Goal: Task Accomplishment & Management: Complete application form

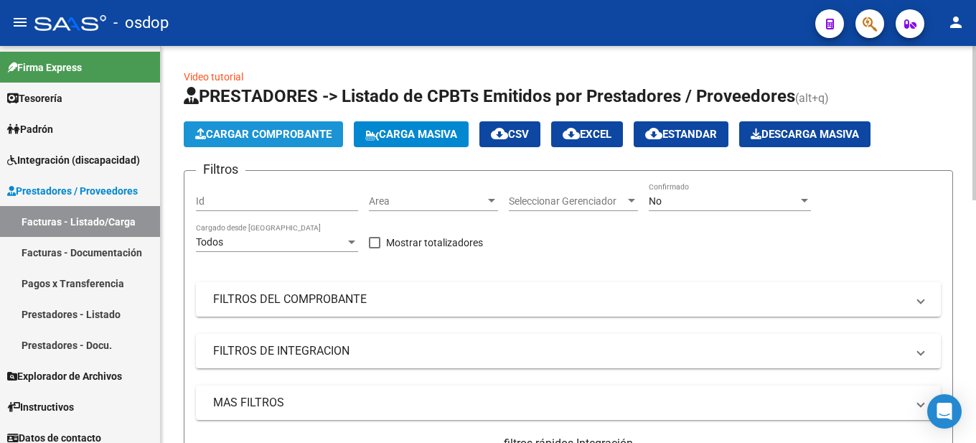
click at [281, 133] on span "Cargar Comprobante" at bounding box center [263, 134] width 136 height 13
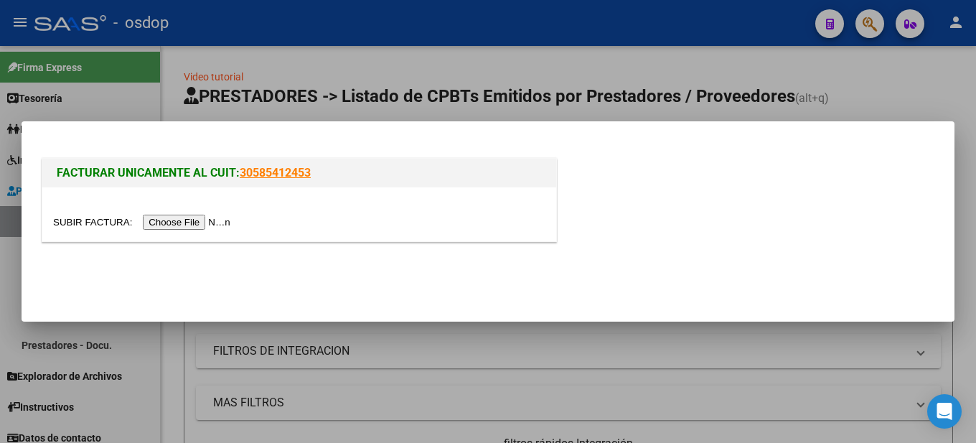
click at [176, 225] on input "file" at bounding box center [144, 222] width 182 height 15
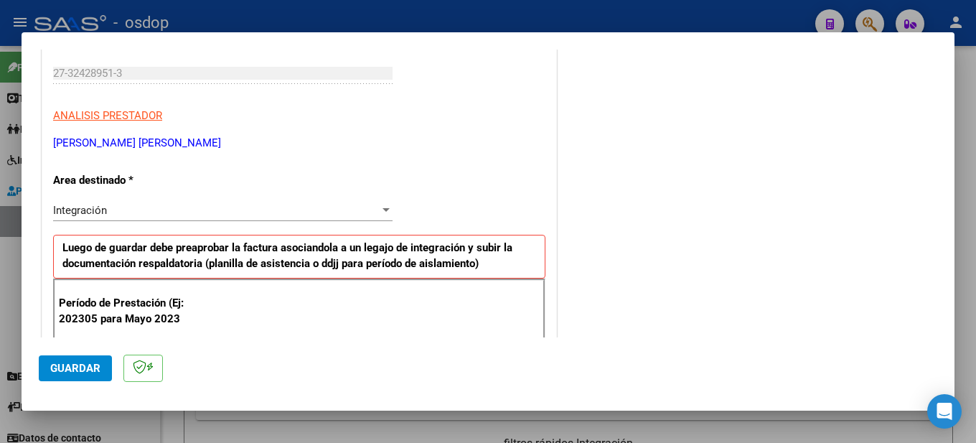
scroll to position [359, 0]
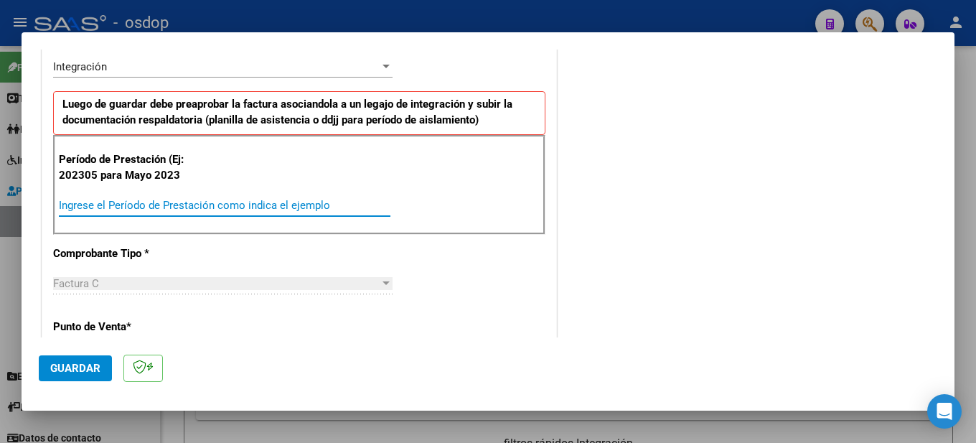
click at [139, 202] on input "Ingrese el Período de Prestación como indica el ejemplo" at bounding box center [225, 205] width 332 height 13
type input "202507"
click at [308, 194] on div "202507 Ingrese el Período de Prestación como indica el ejemplo" at bounding box center [225, 205] width 332 height 22
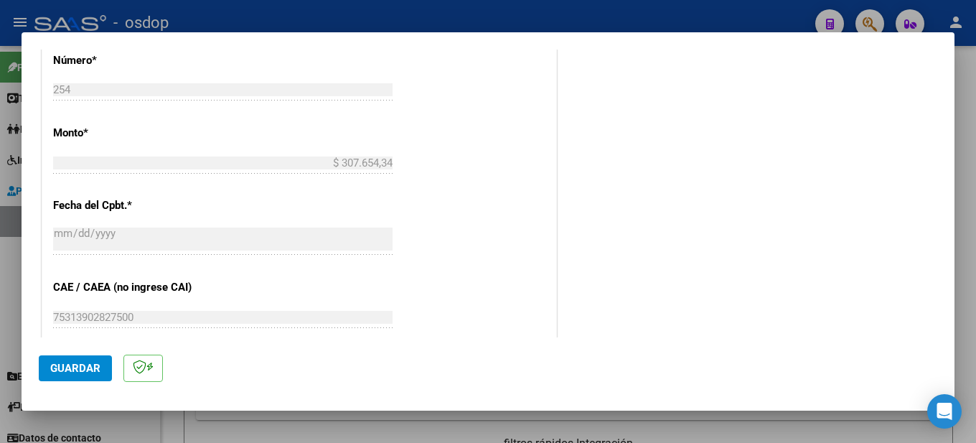
scroll to position [1056, 0]
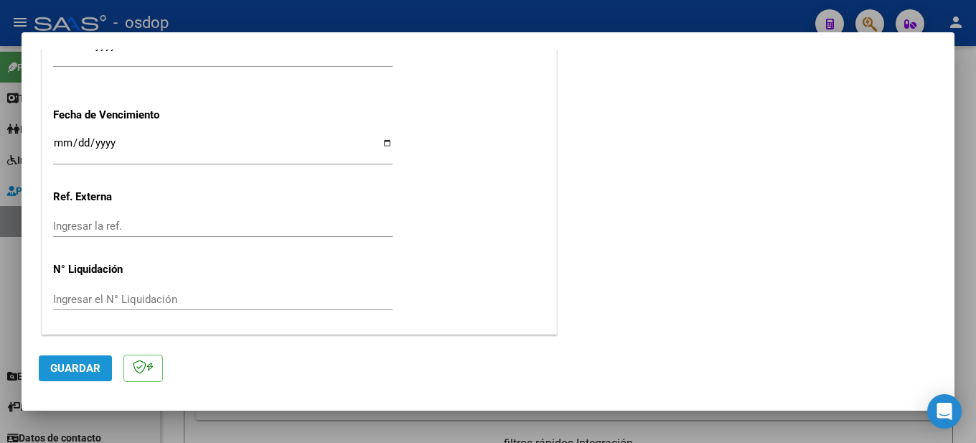
click at [90, 372] on span "Guardar" at bounding box center [75, 368] width 50 height 13
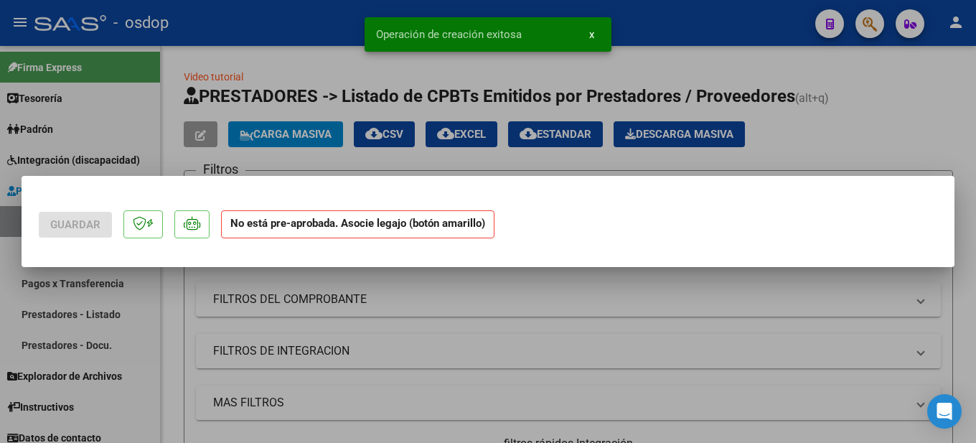
scroll to position [0, 0]
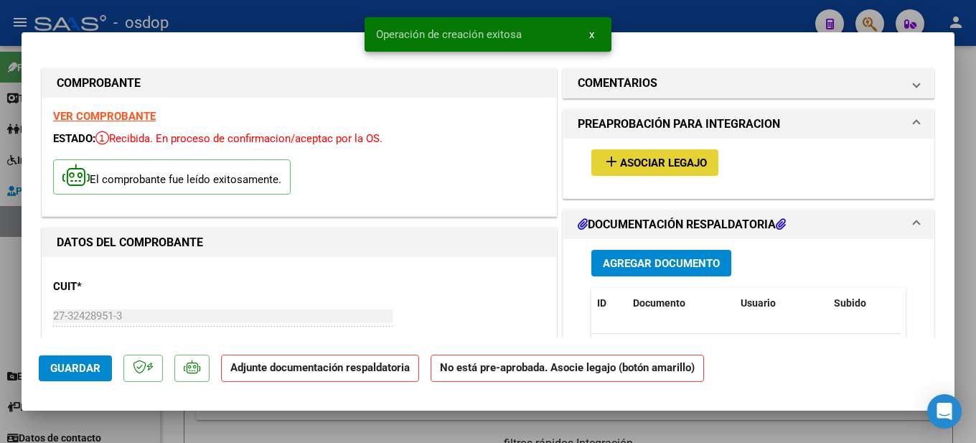
click at [631, 160] on span "Asociar Legajo" at bounding box center [663, 162] width 87 height 13
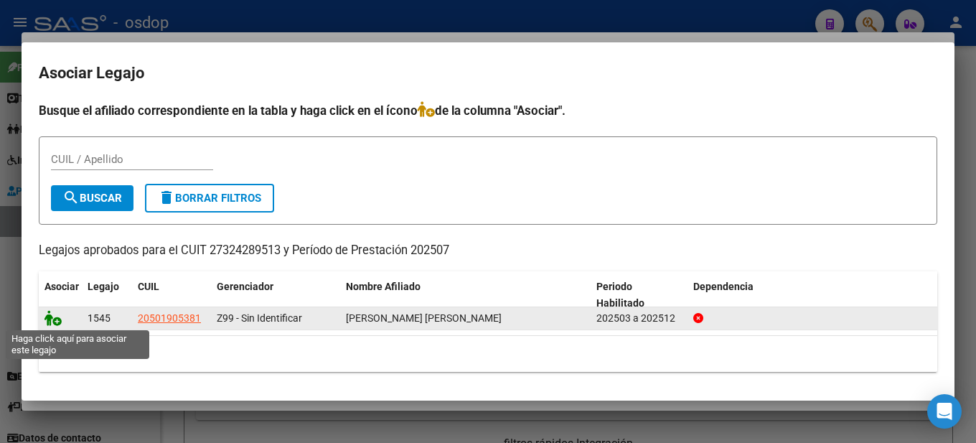
click at [55, 321] on icon at bounding box center [52, 318] width 17 height 16
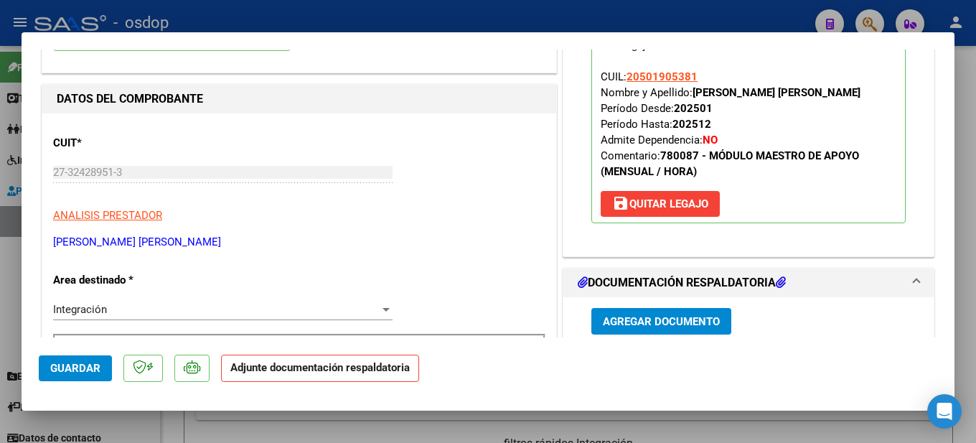
scroll to position [287, 0]
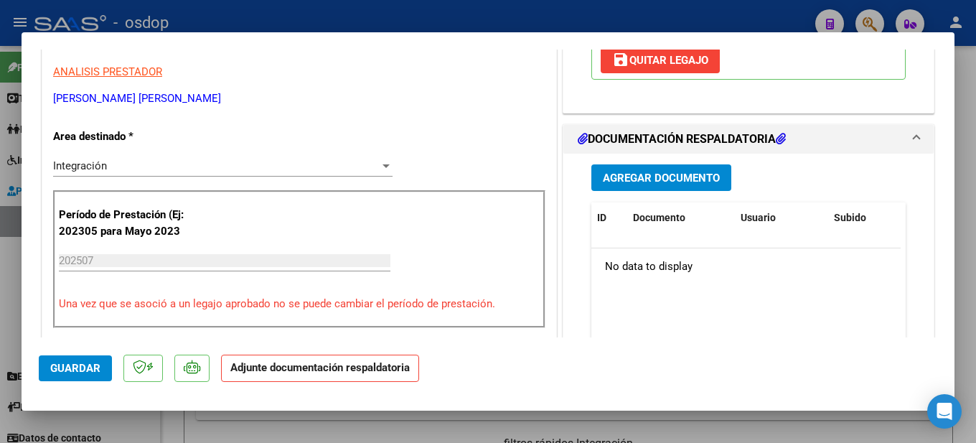
click at [681, 178] on span "Agregar Documento" at bounding box center [661, 178] width 117 height 13
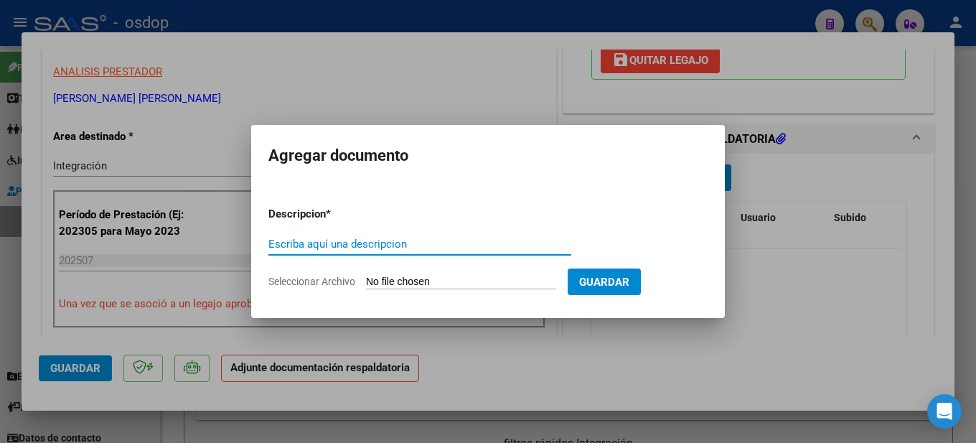
click at [387, 246] on input "Escriba aquí una descripcion" at bounding box center [419, 244] width 303 height 13
type input "PLANILLA DE ASISTENCIA MES DE JULIO Palacios Agustín"
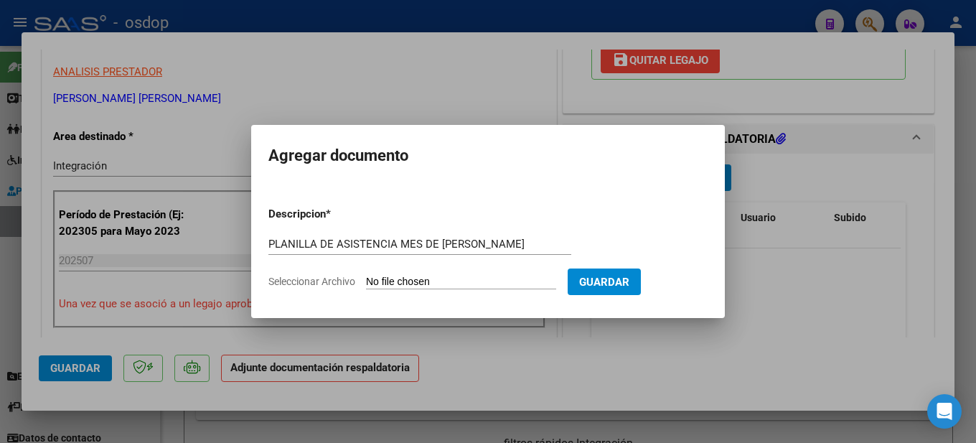
click at [439, 283] on input "Seleccionar Archivo" at bounding box center [461, 283] width 190 height 14
type input "C:\fakepath\Planilla de asistencia Julio Palacios Lautaro Agustin MA.pdf"
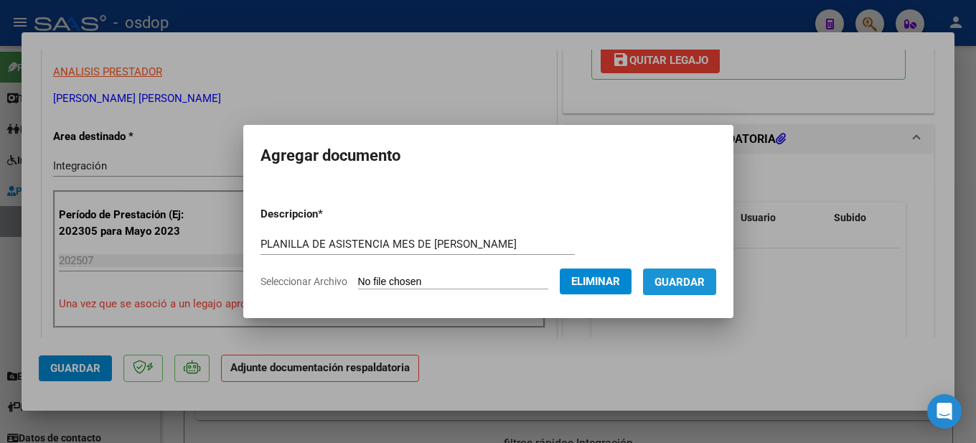
click at [705, 282] on span "Guardar" at bounding box center [679, 282] width 50 height 13
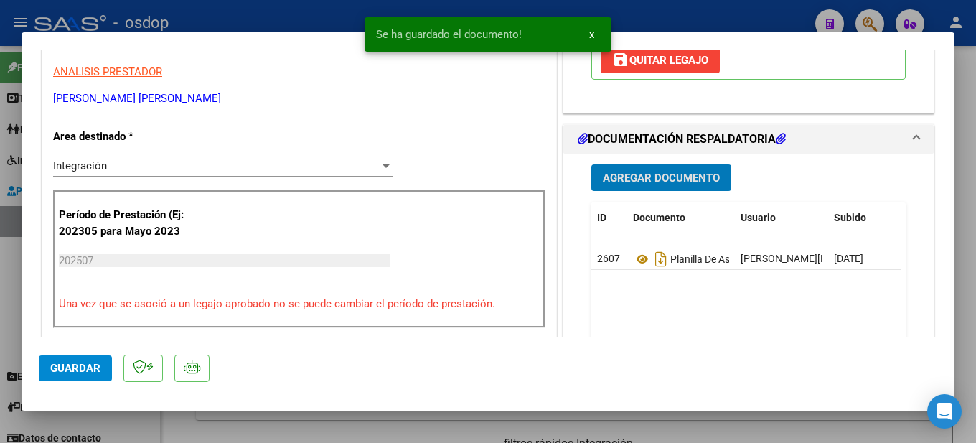
click at [956, 72] on div at bounding box center [488, 221] width 976 height 443
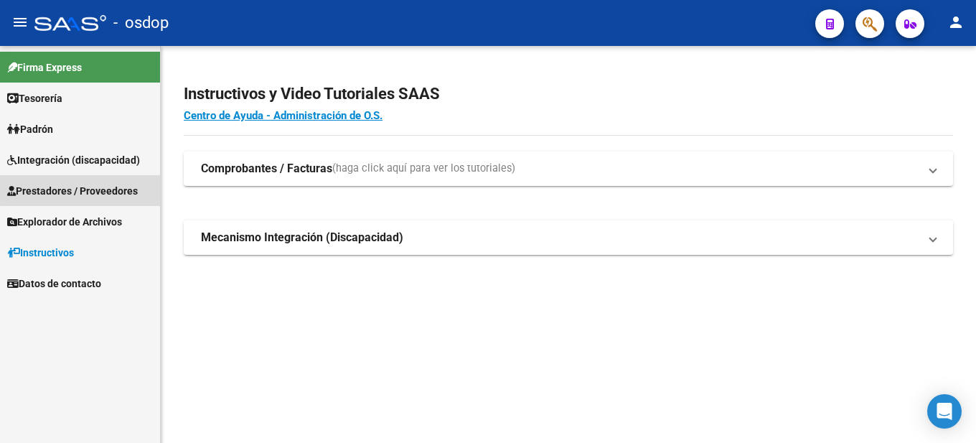
click at [108, 189] on span "Prestadores / Proveedores" at bounding box center [72, 191] width 131 height 16
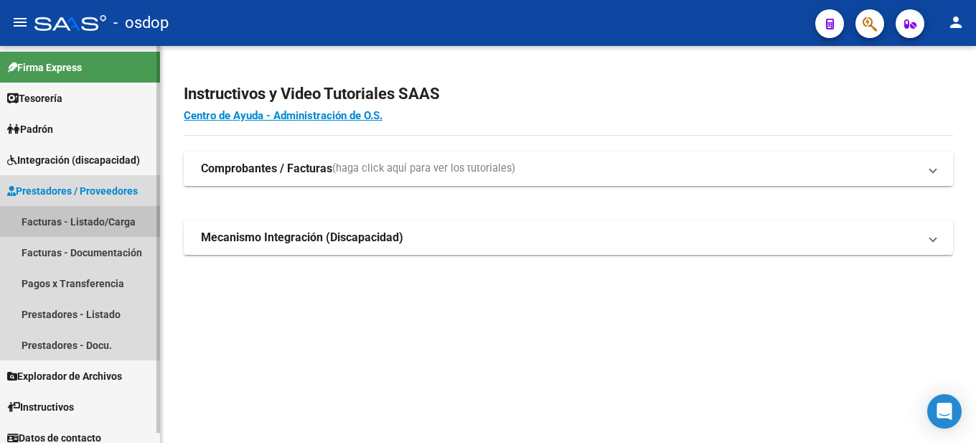
click at [99, 213] on link "Facturas - Listado/Carga" at bounding box center [80, 221] width 160 height 31
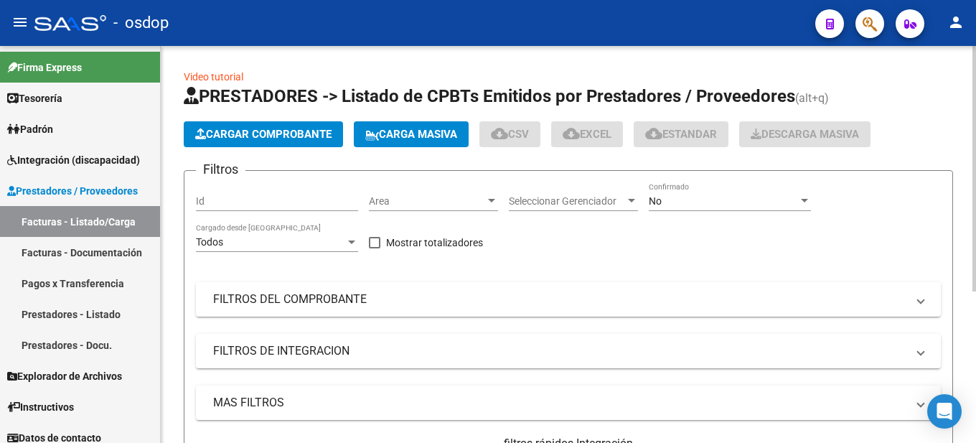
click at [273, 129] on span "Cargar Comprobante" at bounding box center [263, 134] width 136 height 13
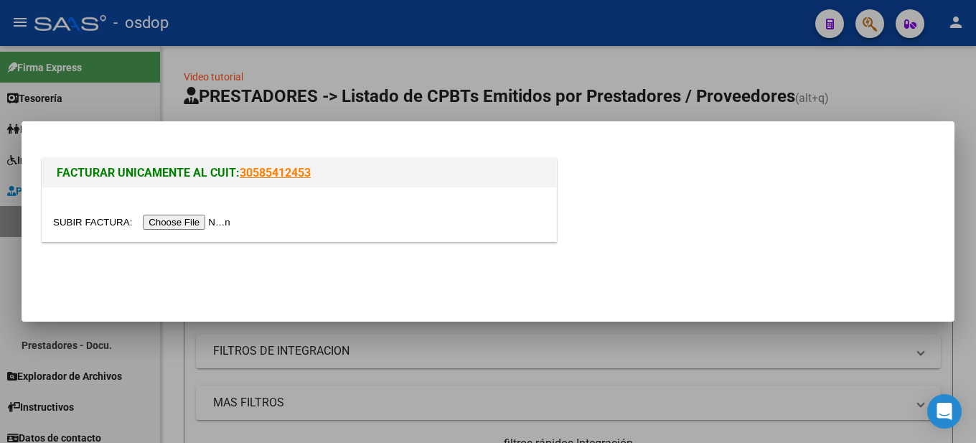
click at [195, 225] on input "file" at bounding box center [144, 222] width 182 height 15
click at [203, 224] on input "file" at bounding box center [144, 222] width 182 height 15
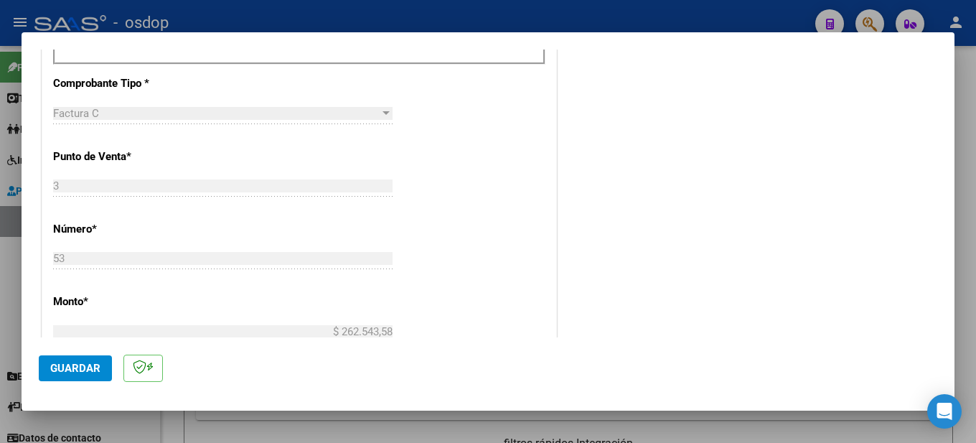
scroll to position [314, 0]
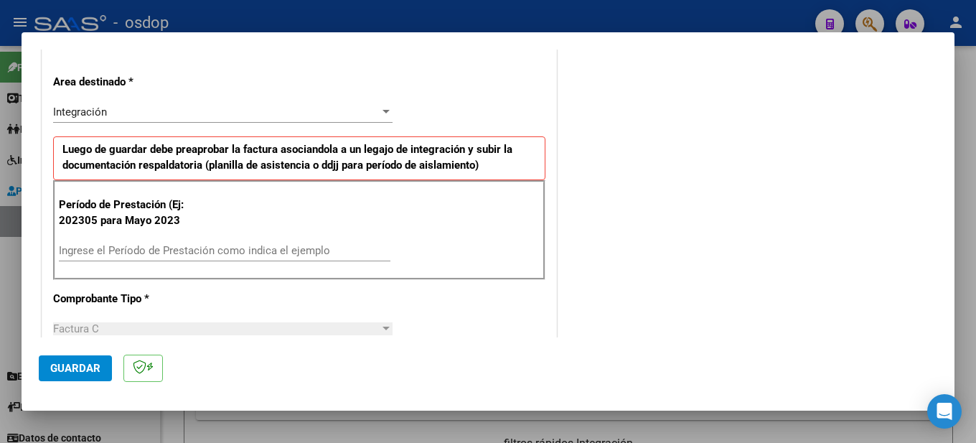
click at [108, 247] on input "Ingrese el Período de Prestación como indica el ejemplo" at bounding box center [225, 250] width 332 height 13
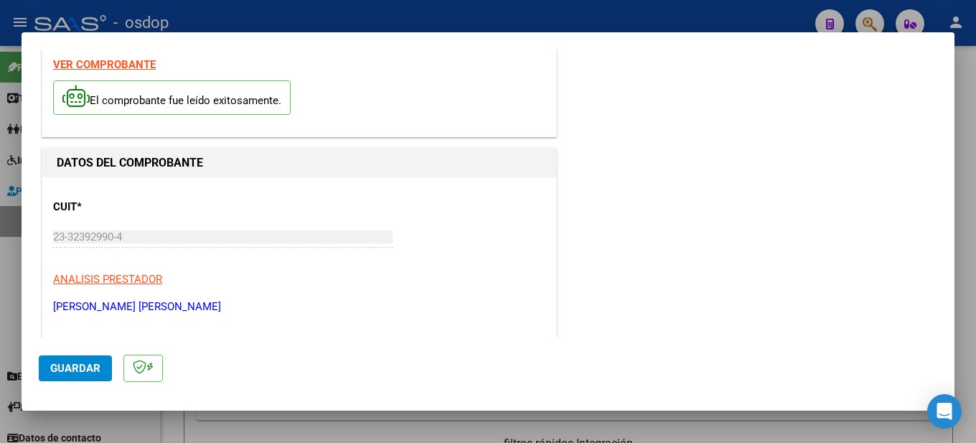
scroll to position [0, 0]
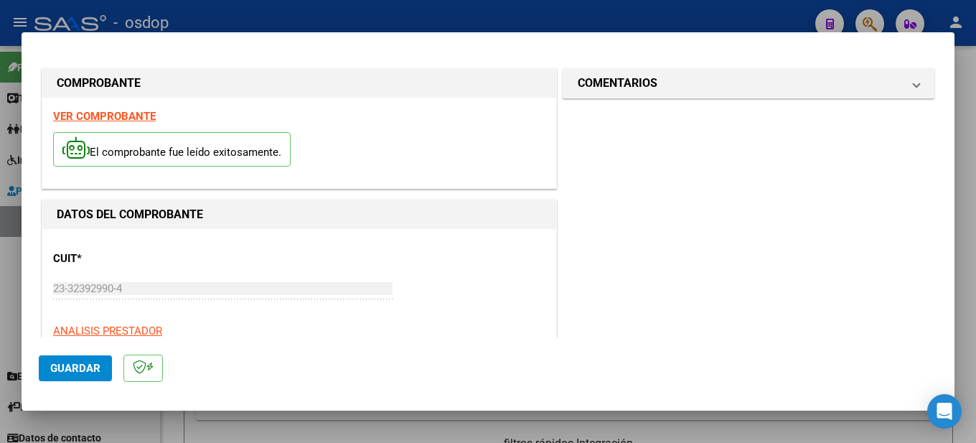
type input "202506"
click at [140, 113] on strong "VER COMPROBANTE" at bounding box center [104, 116] width 103 height 13
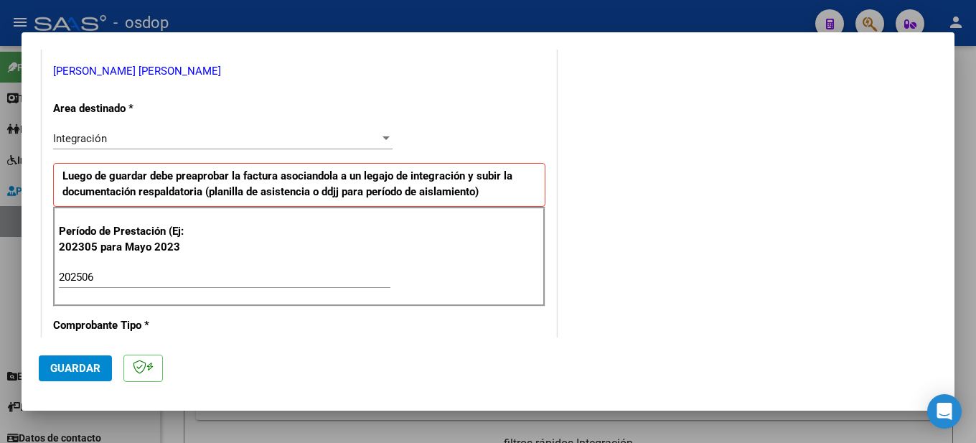
click at [77, 365] on span "Guardar" at bounding box center [75, 368] width 50 height 13
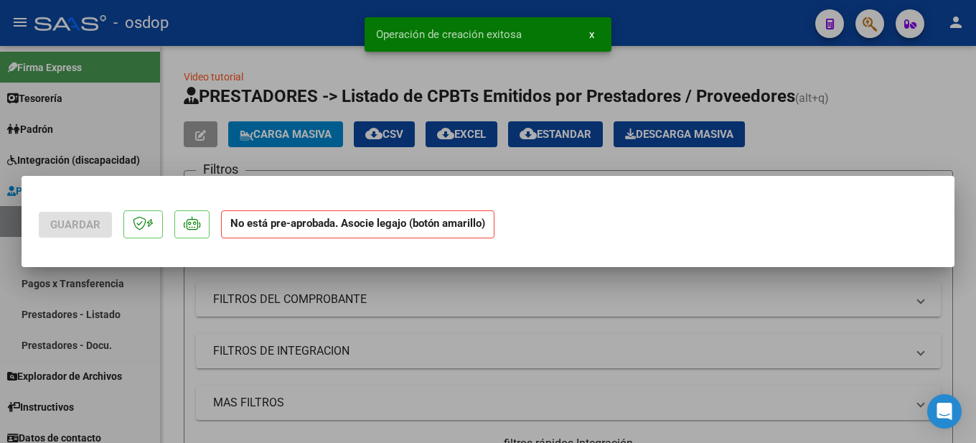
scroll to position [0, 0]
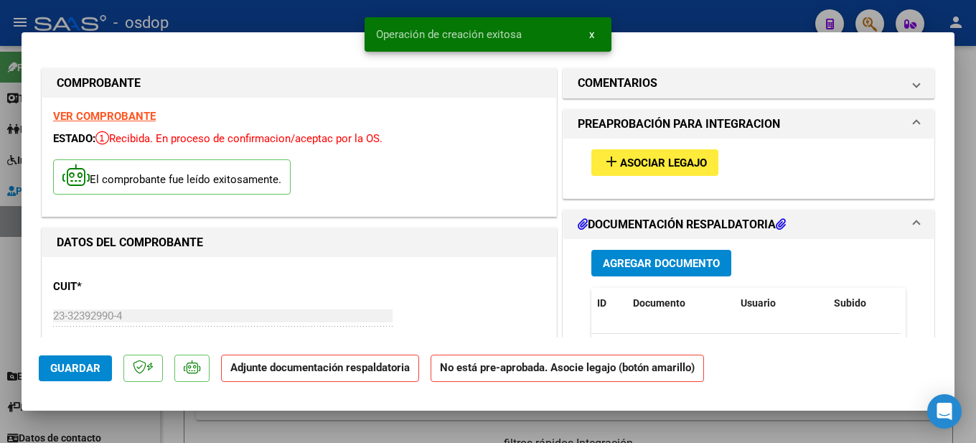
click at [665, 151] on button "add Asociar Legajo" at bounding box center [654, 162] width 127 height 27
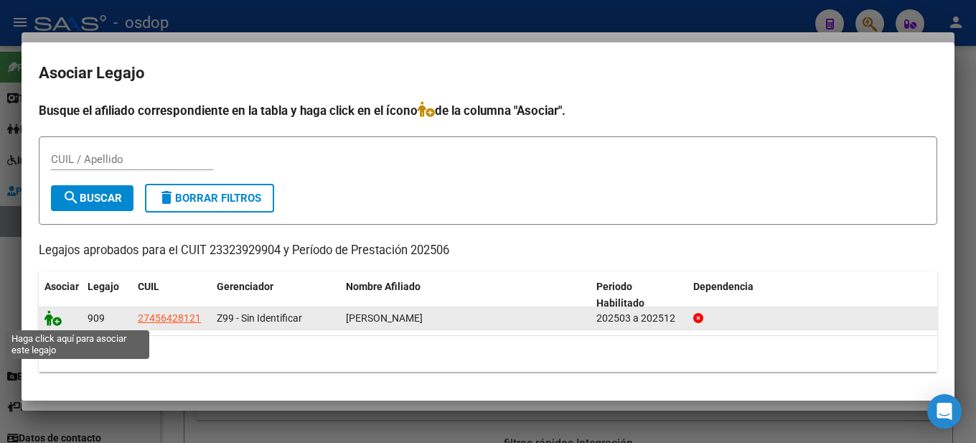
click at [54, 321] on icon at bounding box center [52, 318] width 17 height 16
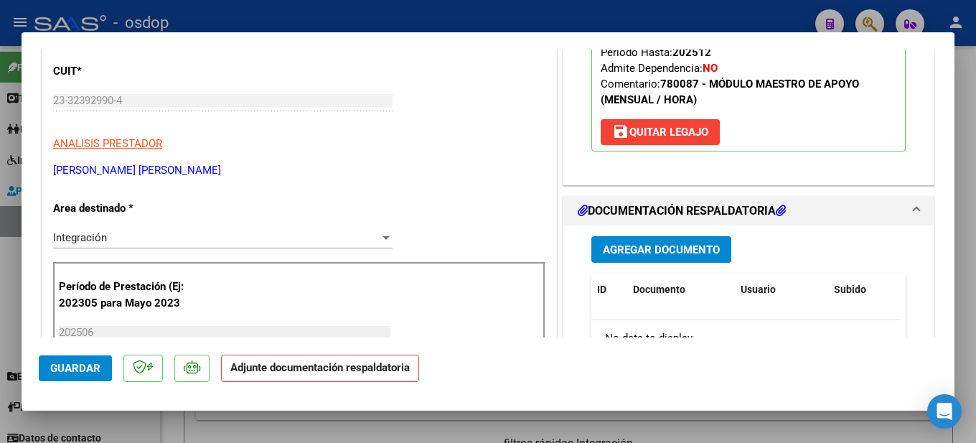
scroll to position [359, 0]
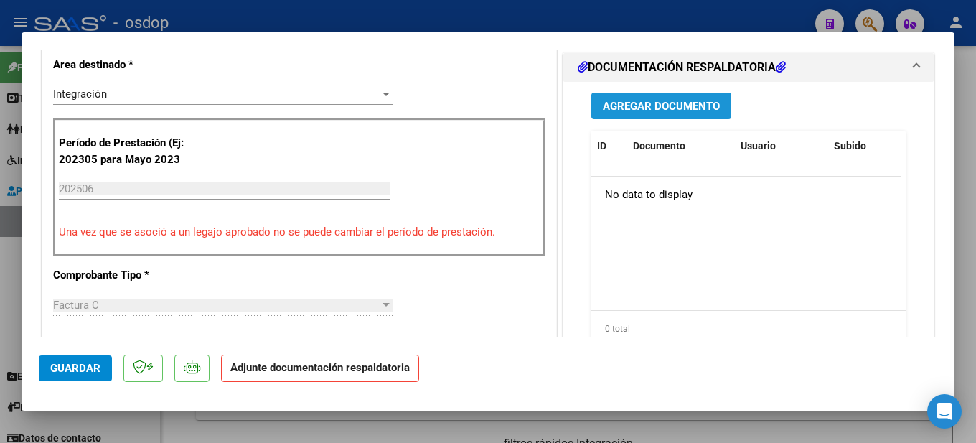
click at [673, 105] on span "Agregar Documento" at bounding box center [661, 106] width 117 height 13
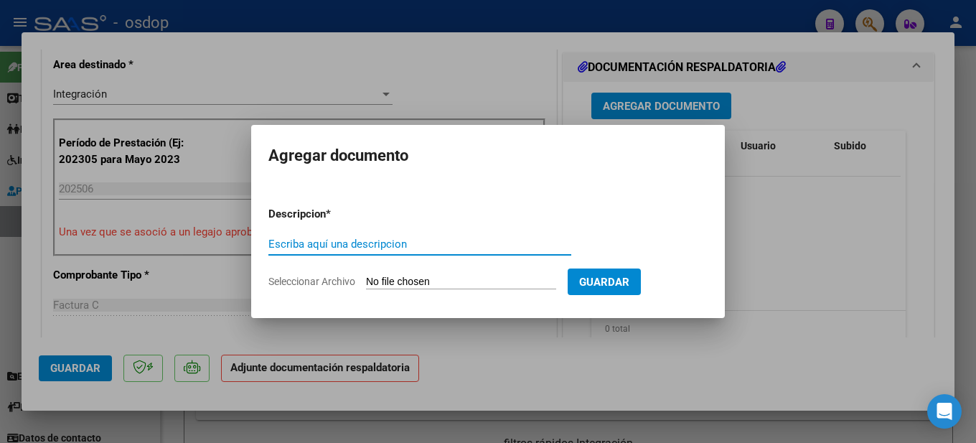
click at [355, 238] on input "Escriba aquí una descripcion" at bounding box center [419, 244] width 303 height 13
type input "PLANILLA DE ASISTENCIA [PERSON_NAME]"
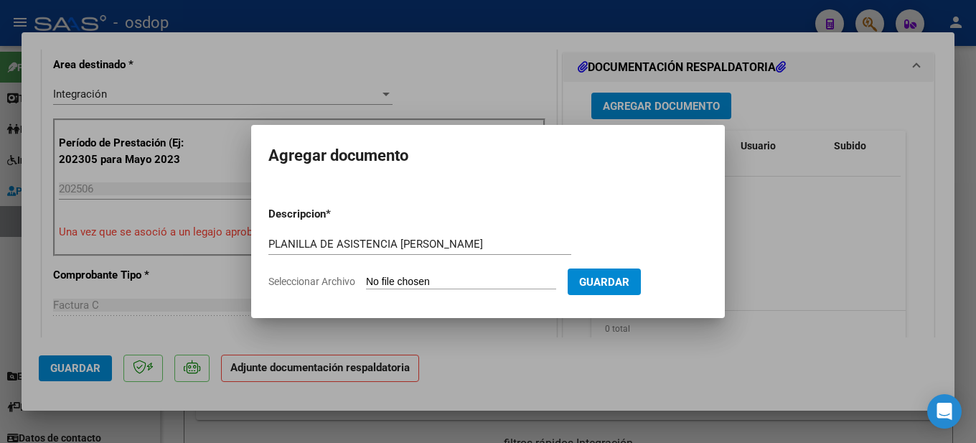
click at [492, 279] on input "Seleccionar Archivo" at bounding box center [461, 283] width 190 height 14
click at [480, 276] on input "Seleccionar Archivo" at bounding box center [461, 283] width 190 height 14
type input "C:\fakepath\Planilla de asistencia [PERSON_NAME][GEOGRAPHIC_DATA]pdf"
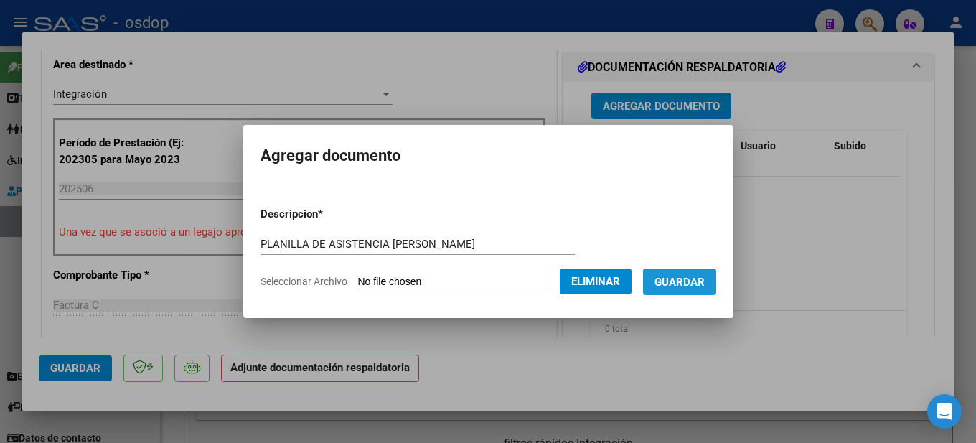
click at [695, 276] on span "Guardar" at bounding box center [679, 282] width 50 height 13
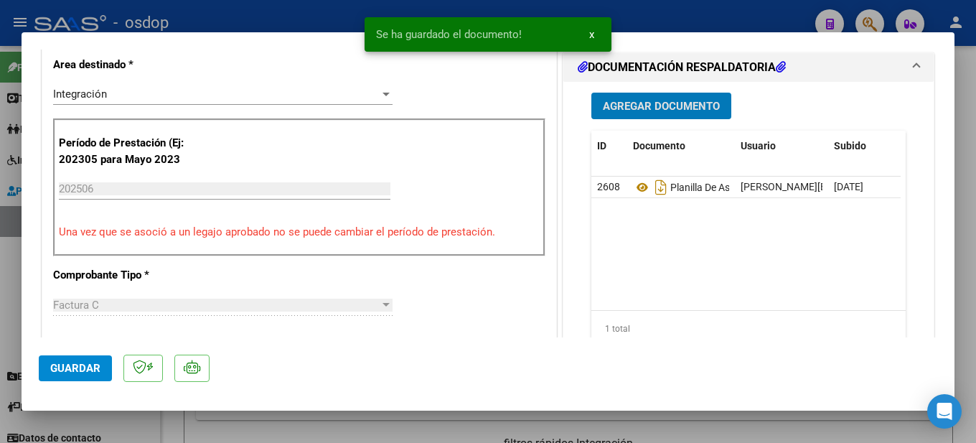
click at [973, 109] on div at bounding box center [488, 221] width 976 height 443
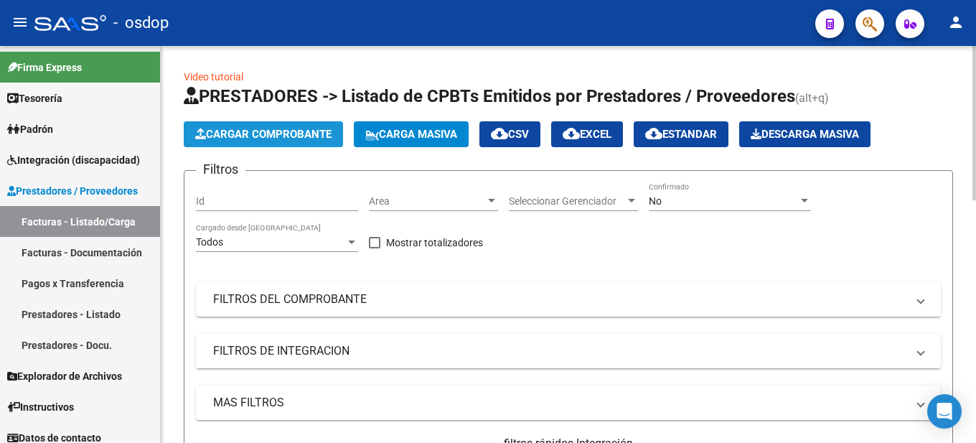
click at [314, 128] on span "Cargar Comprobante" at bounding box center [263, 134] width 136 height 13
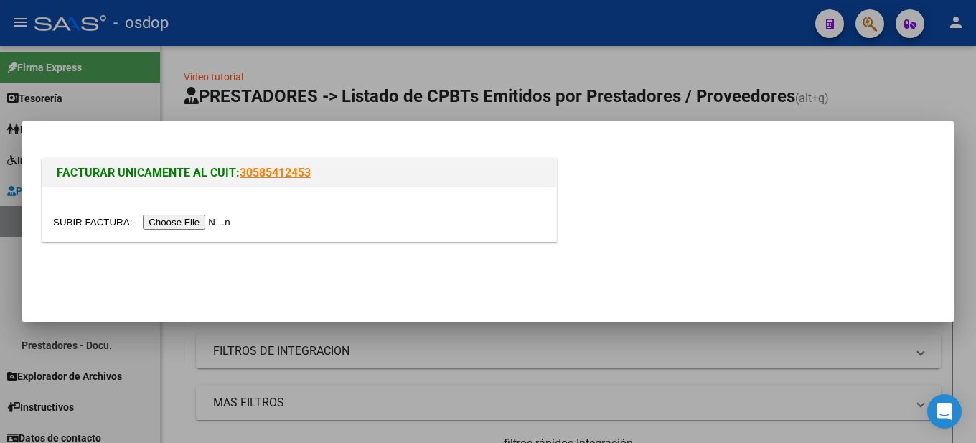
click at [181, 222] on input "file" at bounding box center [144, 222] width 182 height 15
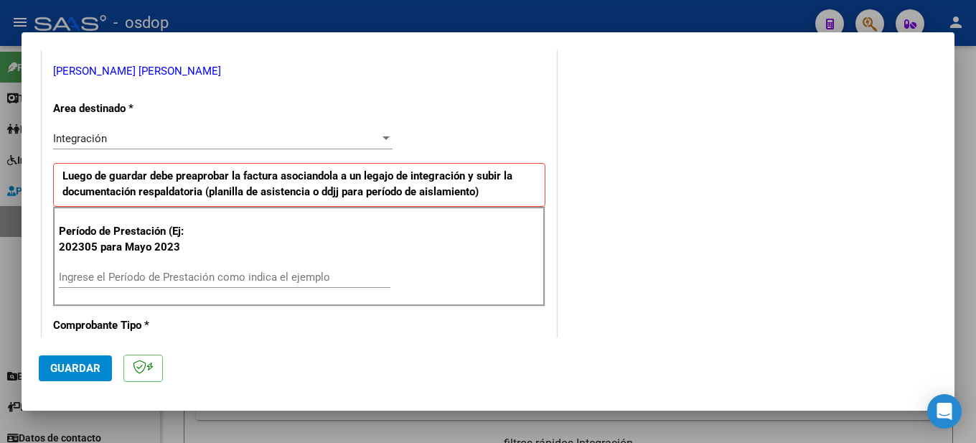
scroll to position [431, 0]
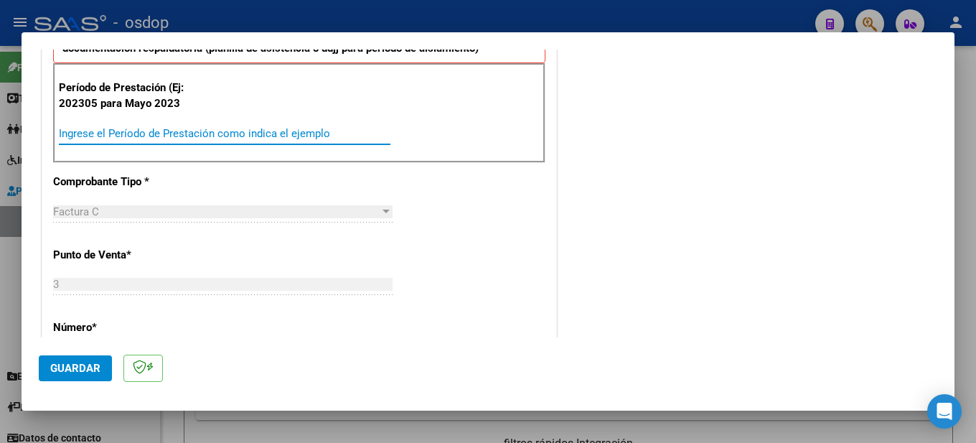
click at [100, 133] on input "Ingrese el Período de Prestación como indica el ejemplo" at bounding box center [225, 133] width 332 height 13
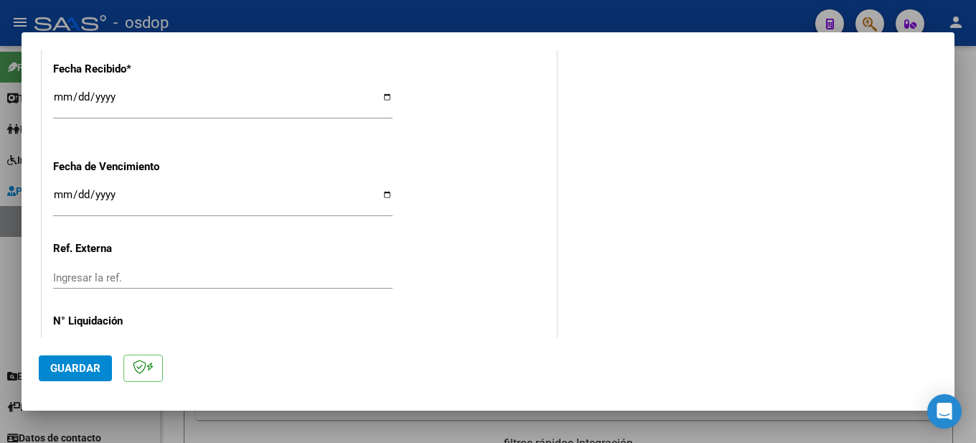
scroll to position [1056, 0]
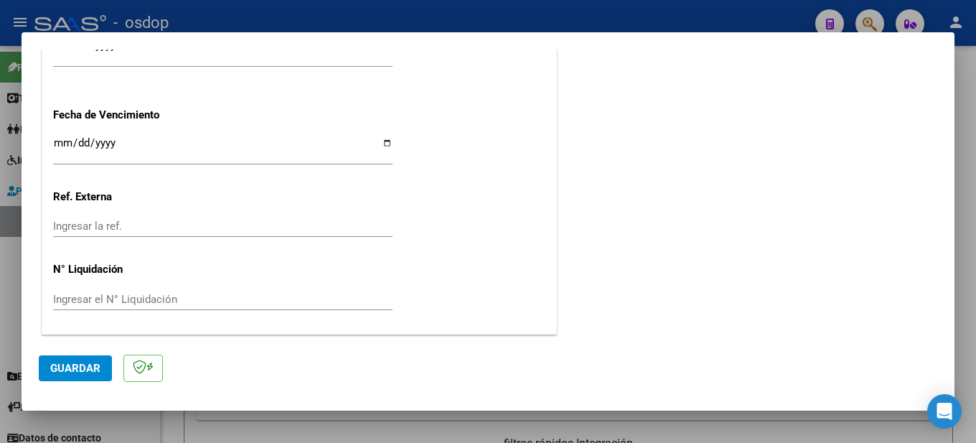
type input "202507"
click at [84, 367] on span "Guardar" at bounding box center [75, 368] width 50 height 13
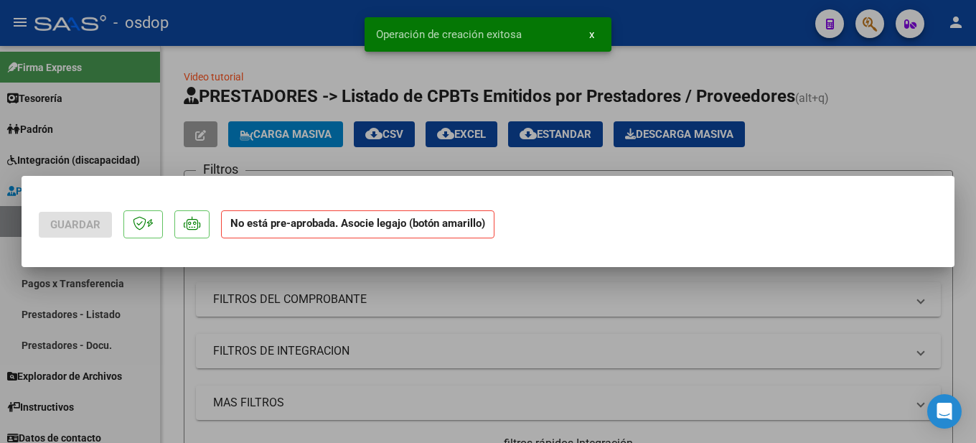
scroll to position [0, 0]
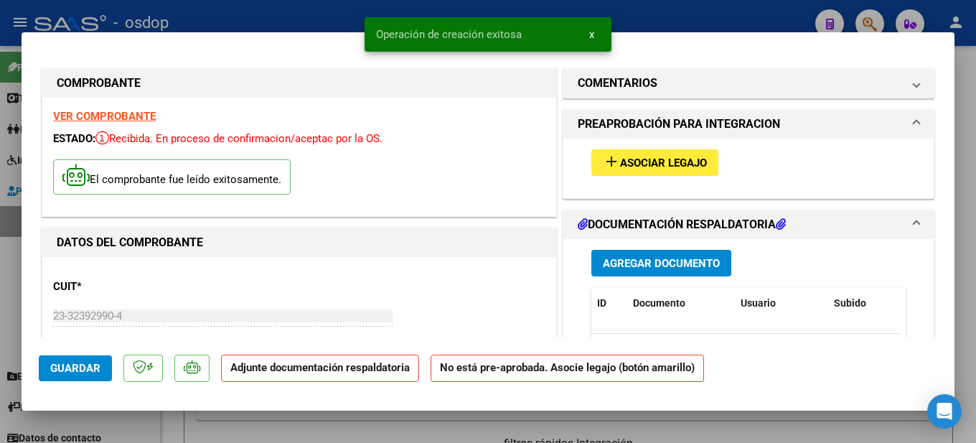
click at [111, 114] on strong "VER COMPROBANTE" at bounding box center [104, 116] width 103 height 13
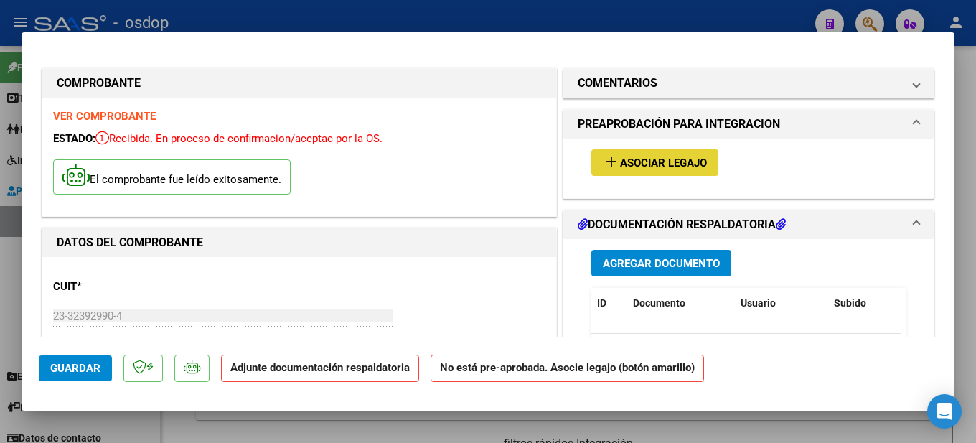
click at [671, 159] on span "Asociar Legajo" at bounding box center [663, 162] width 87 height 13
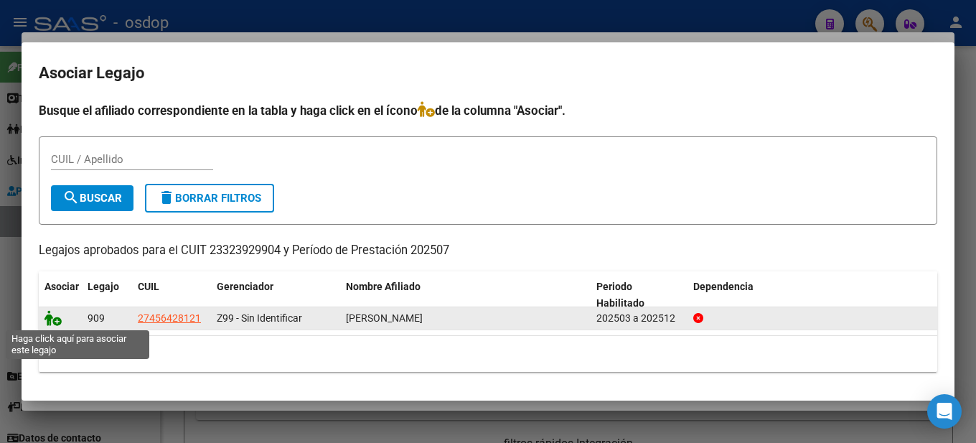
click at [57, 319] on icon at bounding box center [52, 318] width 17 height 16
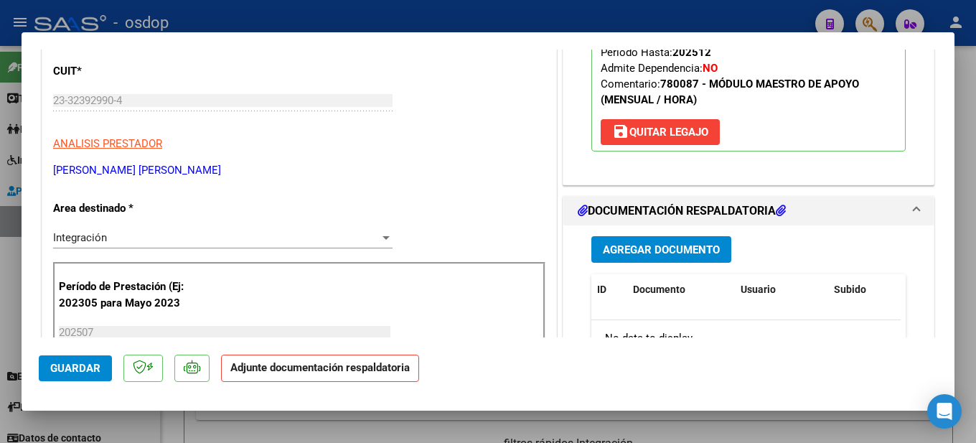
scroll to position [287, 0]
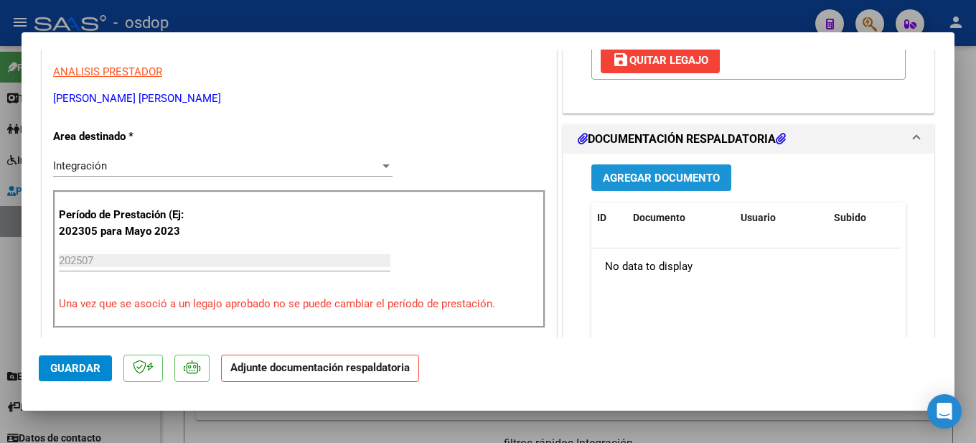
click at [690, 174] on span "Agregar Documento" at bounding box center [661, 178] width 117 height 13
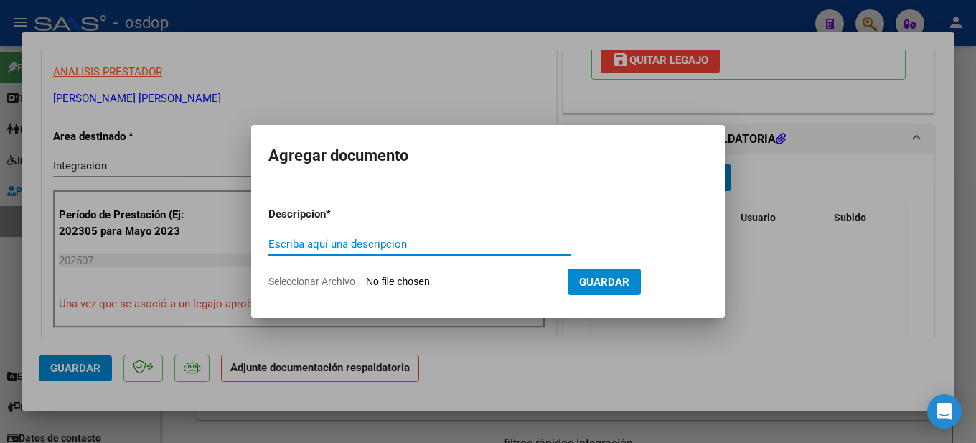
click at [354, 247] on input "Escriba aquí una descripcion" at bounding box center [419, 244] width 303 height 13
type input "Planilla de asistencia [PERSON_NAME], [PERSON_NAME]"
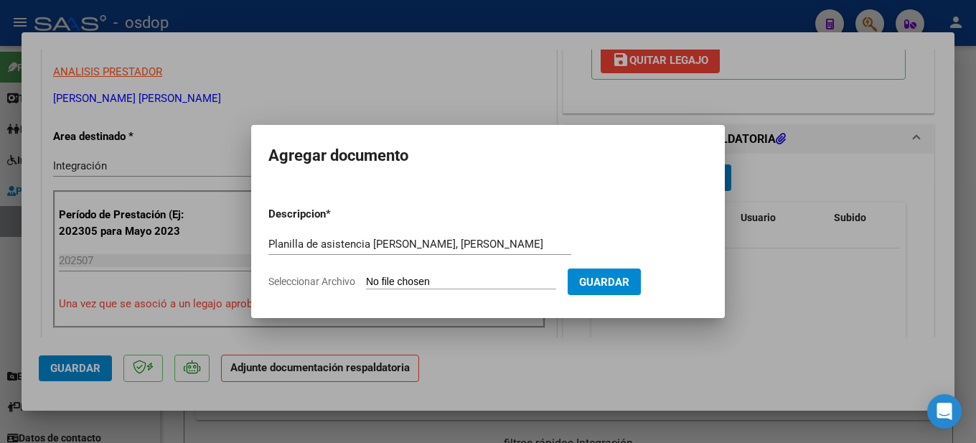
click at [468, 283] on input "Seleccionar Archivo" at bounding box center [461, 283] width 190 height 14
type input "C:\fakepath\Planilla de asistencia [PERSON_NAME] [PERSON_NAME][GEOGRAPHIC_DATA]…"
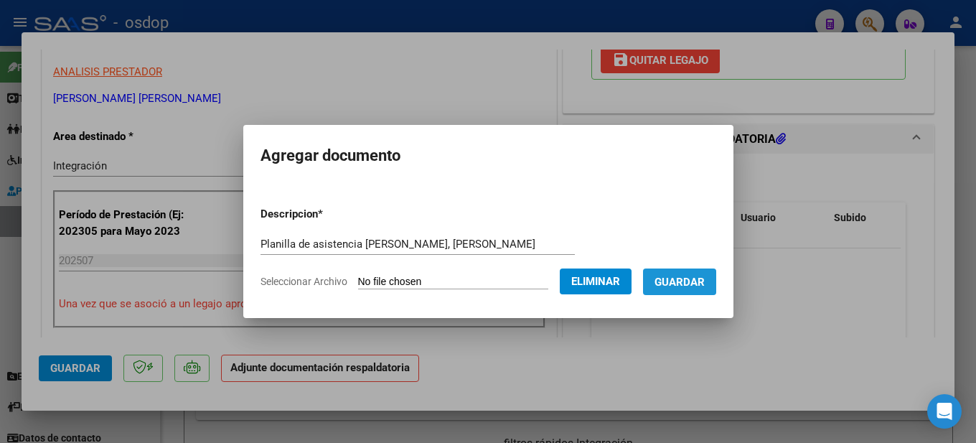
click at [697, 281] on span "Guardar" at bounding box center [679, 282] width 50 height 13
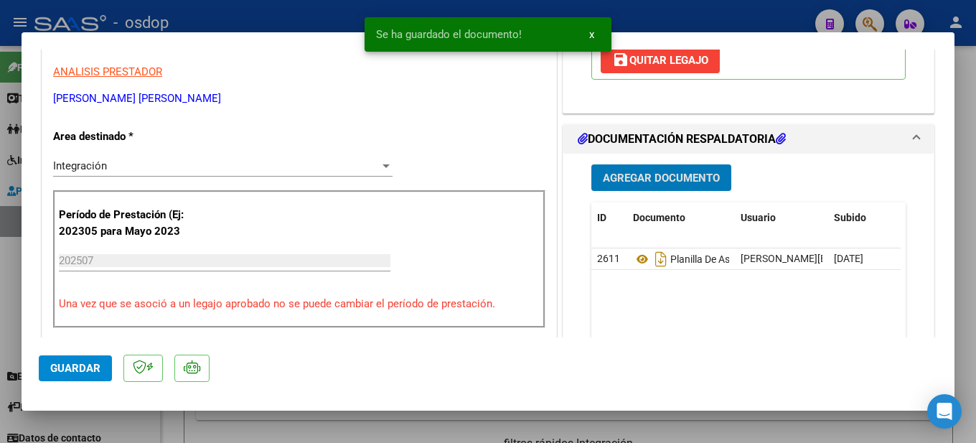
click at [967, 98] on div at bounding box center [488, 221] width 976 height 443
